Goal: Browse casually: Explore the website without a specific task or goal

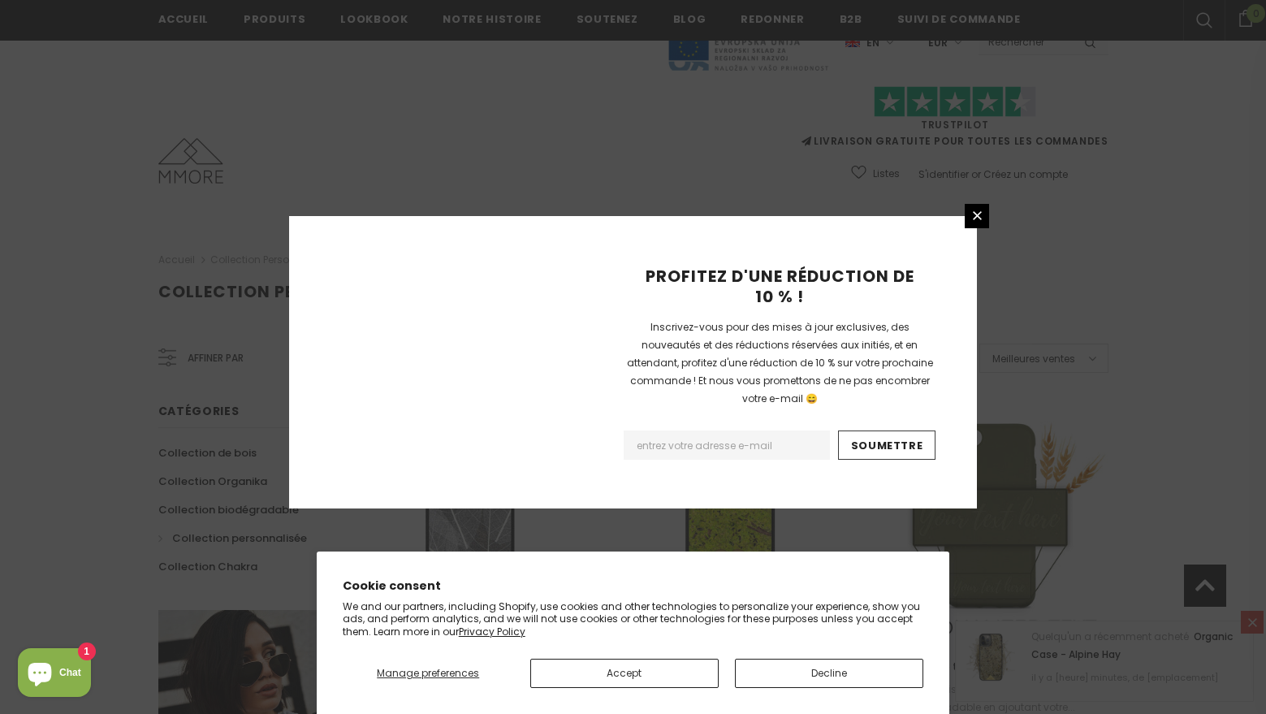
scroll to position [1077, 0]
